Goal: Communication & Community: Answer question/provide support

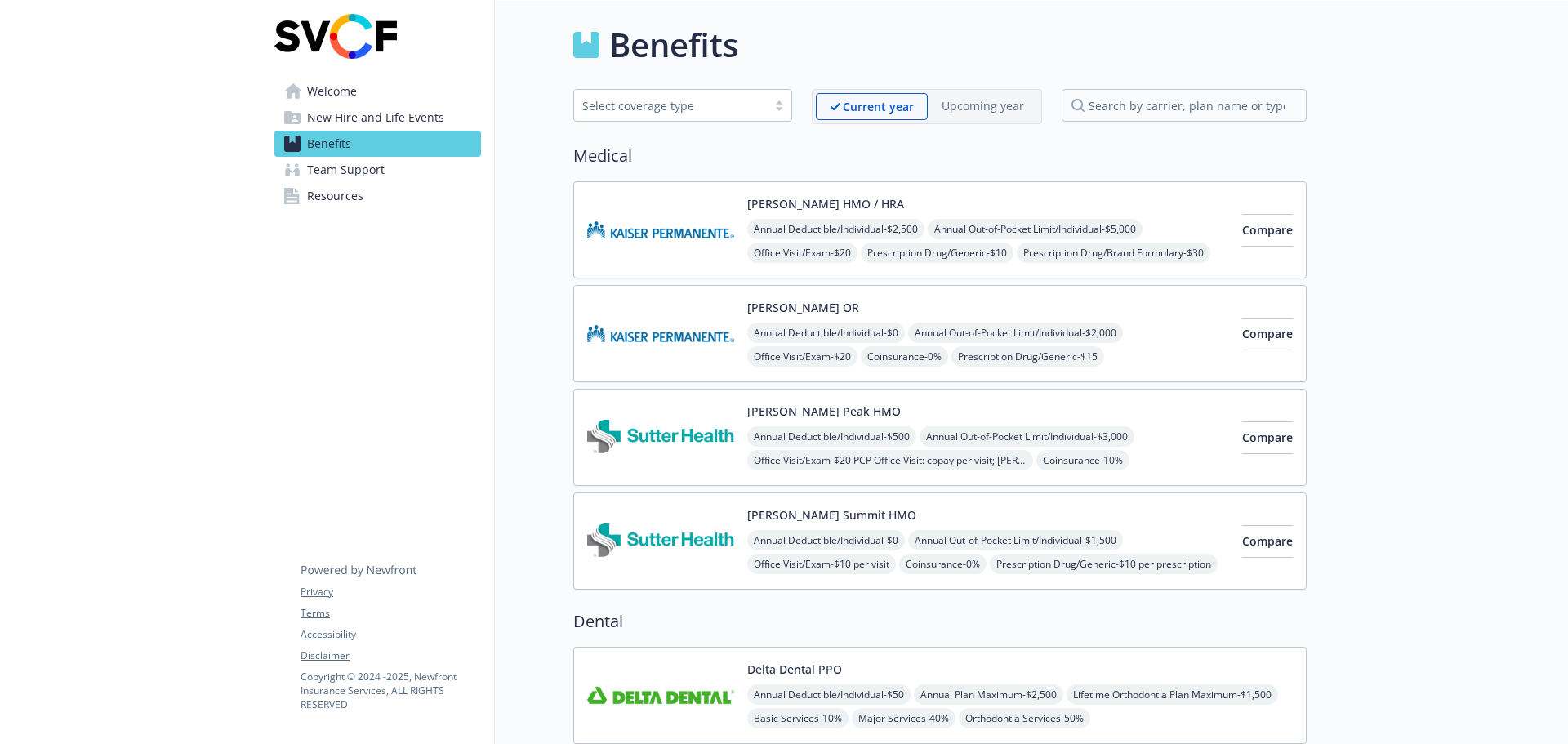
click at [340, 193] on span "Resources" at bounding box center [336, 196] width 57 height 26
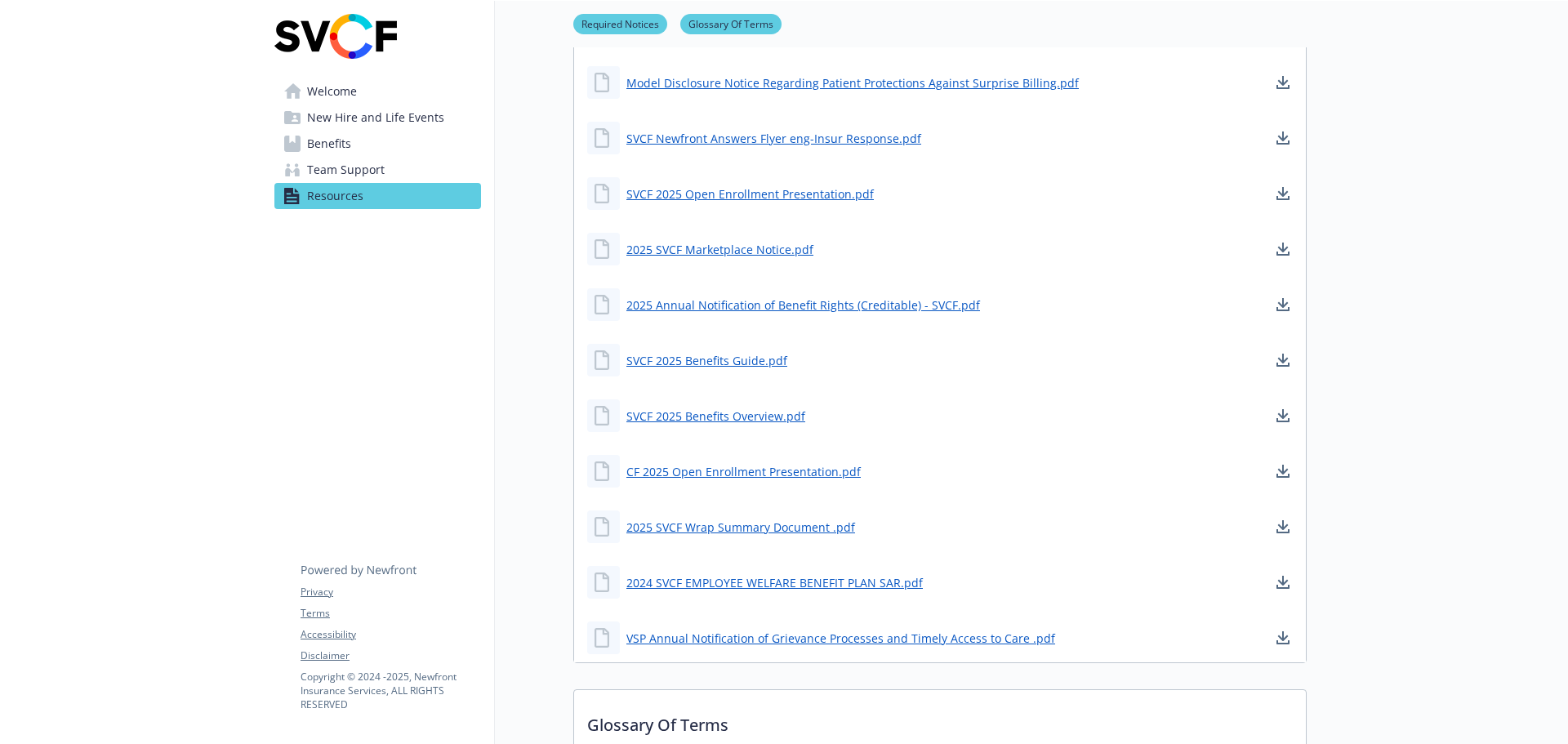
scroll to position [490, 0]
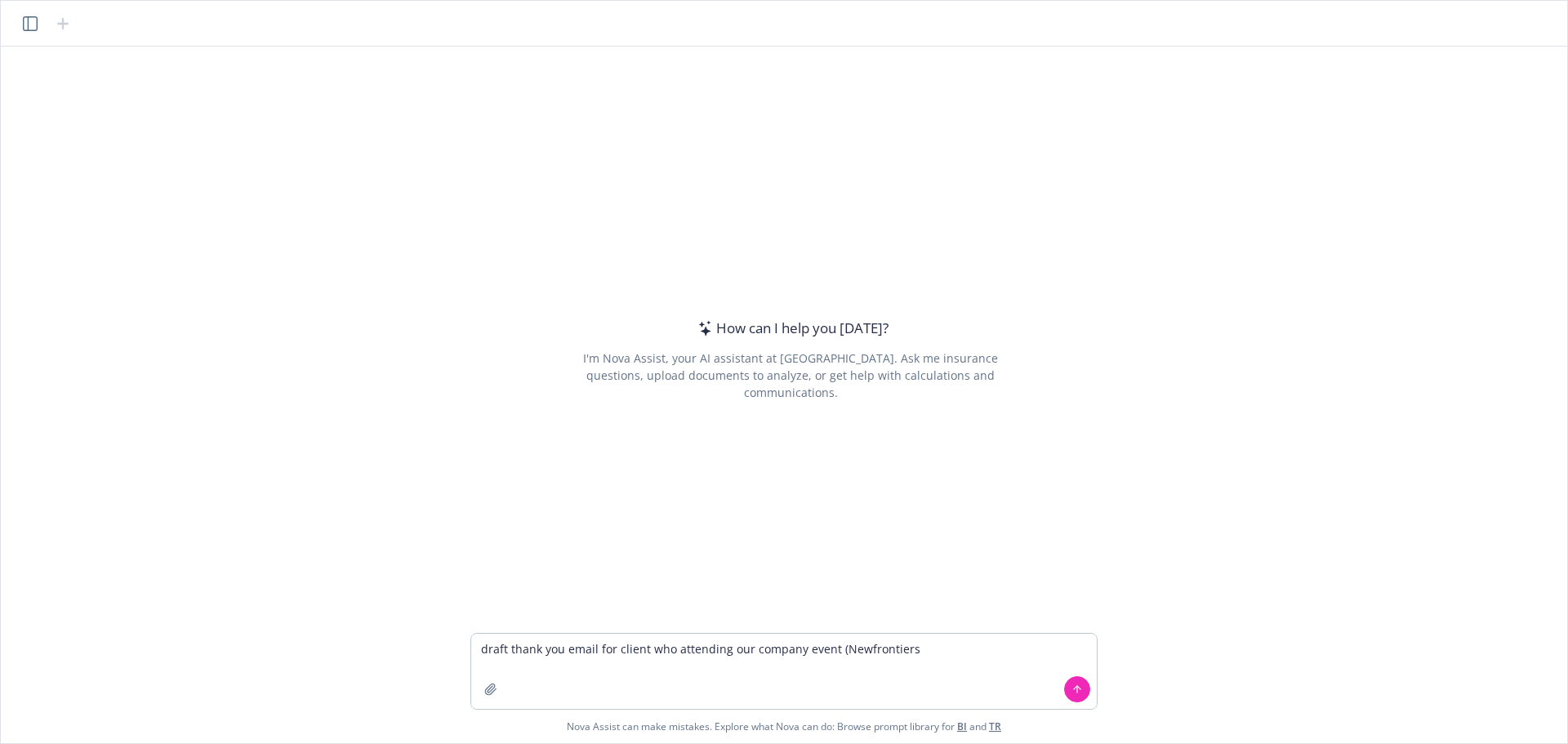
type textarea "draft thank you email for client who attending our company event (Newfrontiers)"
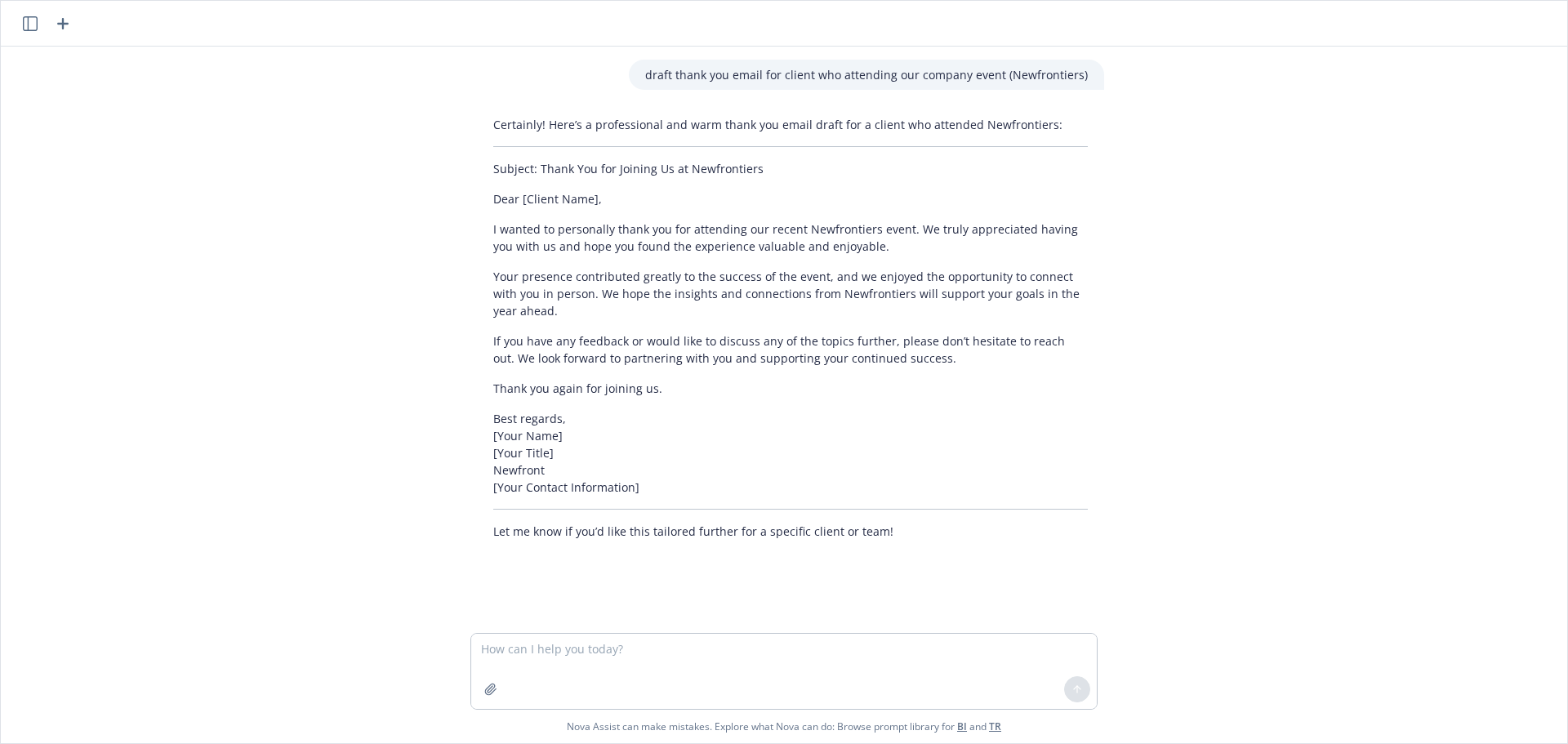
click at [715, 393] on p "Thank you again for joining us." at bounding box center [791, 389] width 594 height 17
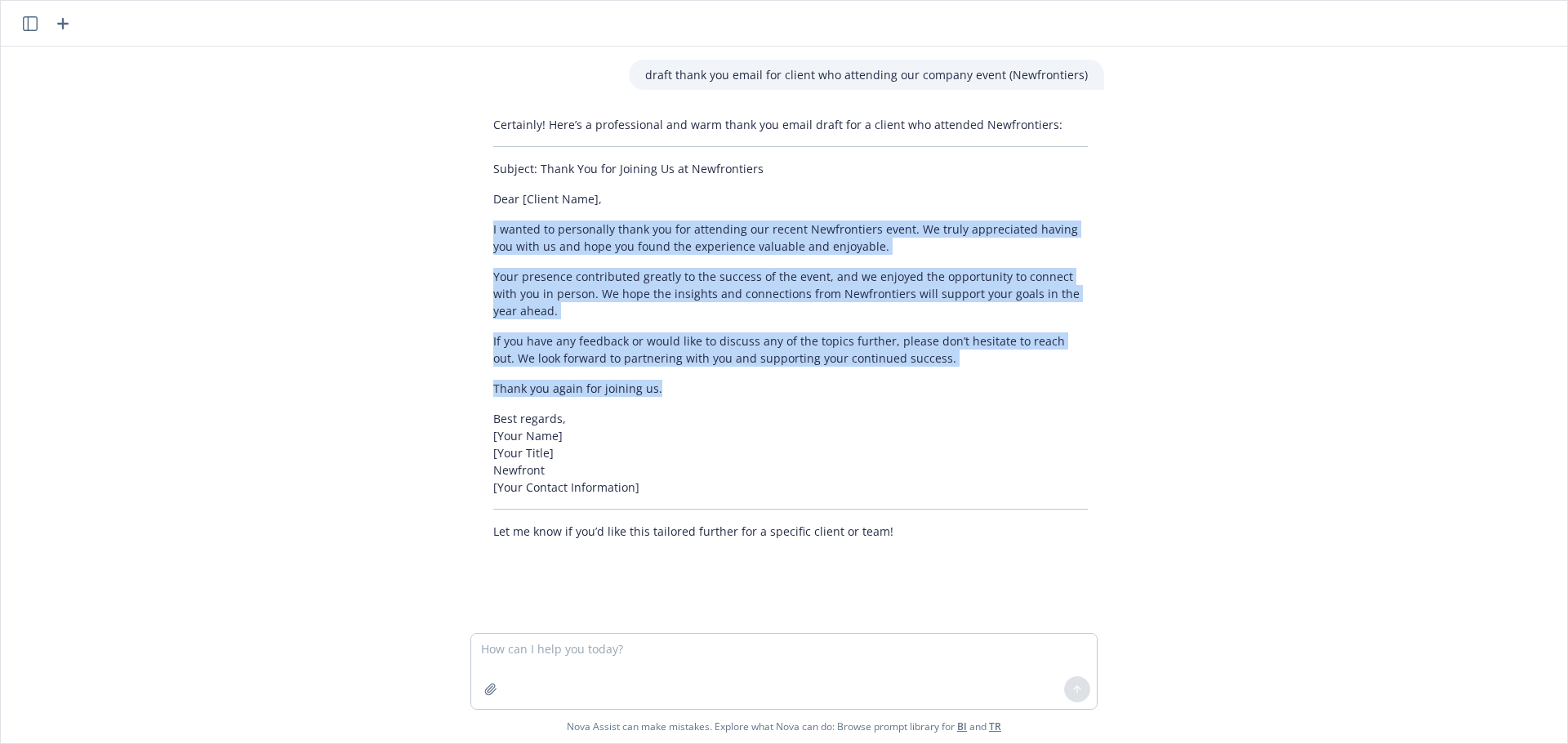
drag, startPoint x: 488, startPoint y: 236, endPoint x: 659, endPoint y: 386, distance: 227.5
click at [659, 386] on div "Certainly! Here’s a professional and warm thank you email draft for a client wh…" at bounding box center [791, 327] width 627 height 437
copy div "I wanted to personally thank you for attending our recent Newfrontiers event. W…"
